Goal: Navigation & Orientation: Find specific page/section

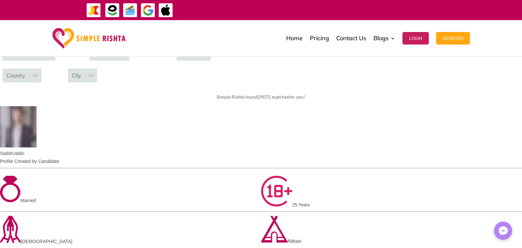
scroll to position [296, 0]
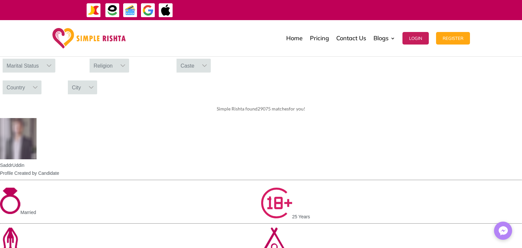
drag, startPoint x: 340, startPoint y: 143, endPoint x: 246, endPoint y: 145, distance: 93.6
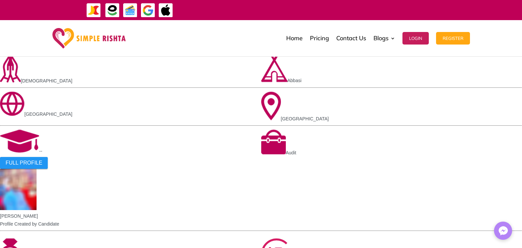
scroll to position [461, 0]
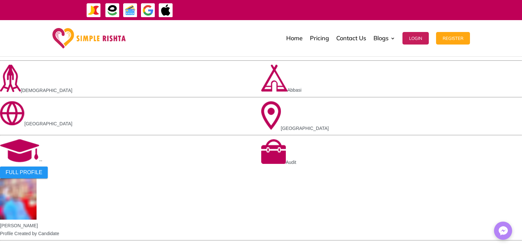
scroll to position [463, 0]
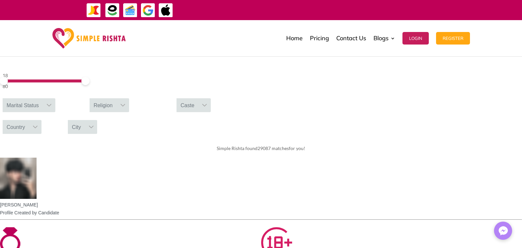
scroll to position [263, 0]
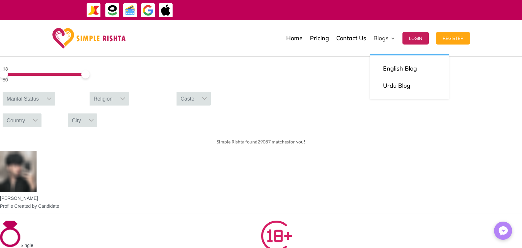
click at [388, 38] on link "Blogs" at bounding box center [385, 38] width 22 height 33
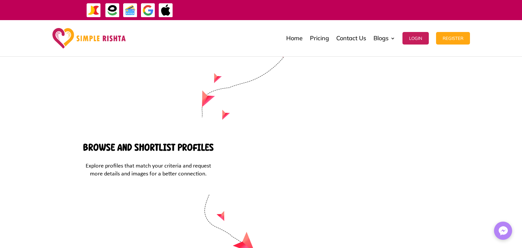
scroll to position [2654, 0]
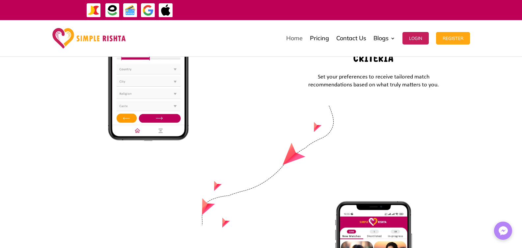
click at [290, 35] on link "Home" at bounding box center [294, 38] width 16 height 33
